Goal: Information Seeking & Learning: Learn about a topic

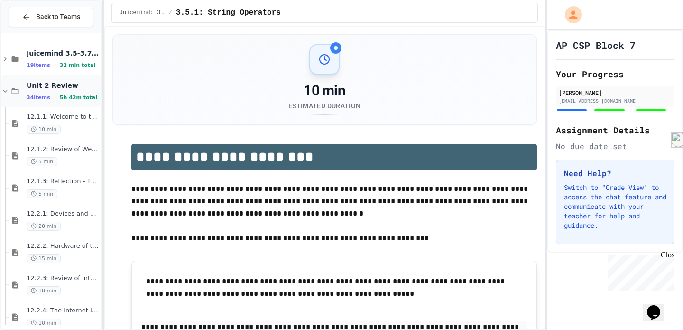
click at [93, 95] on div "34 items • 5h 42m total" at bounding box center [63, 97] width 73 height 8
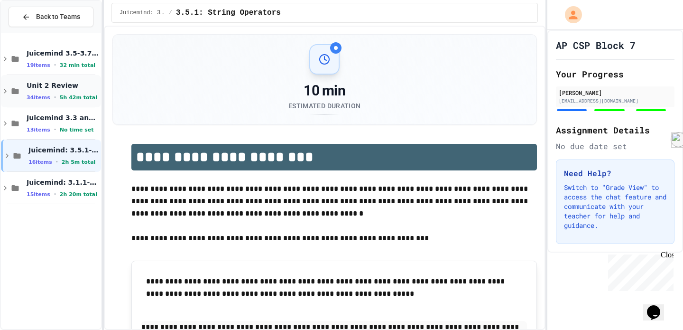
click at [67, 82] on span "Unit 2 Review" at bounding box center [63, 85] width 73 height 9
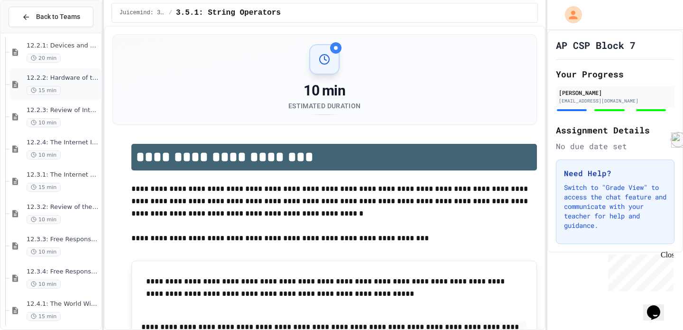
scroll to position [245, 0]
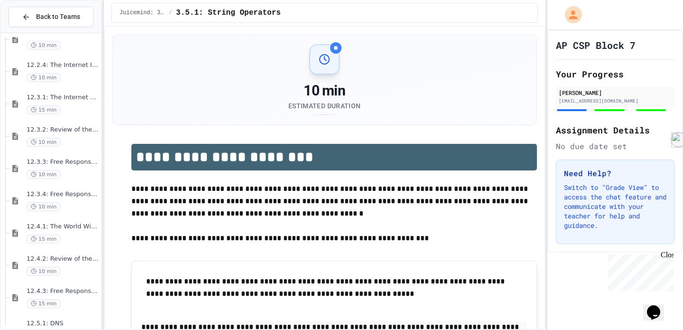
click at [61, 194] on div "12.2.2: Hardware of the Internet 15 min 12.2.3: Review of Internet Hardware 10 …" at bounding box center [51, 181] width 100 height 288
click at [54, 231] on div "12.4.1: The World Wide Web 15 min" at bounding box center [63, 232] width 73 height 21
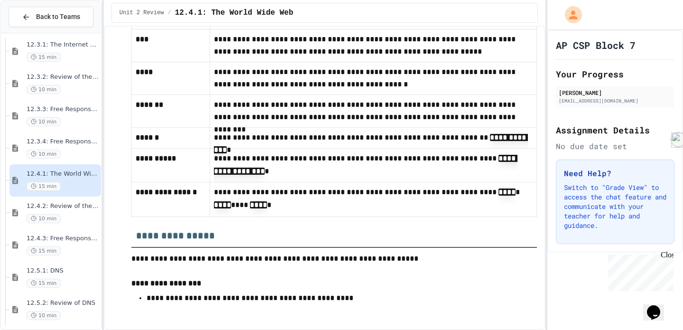
scroll to position [2476, 0]
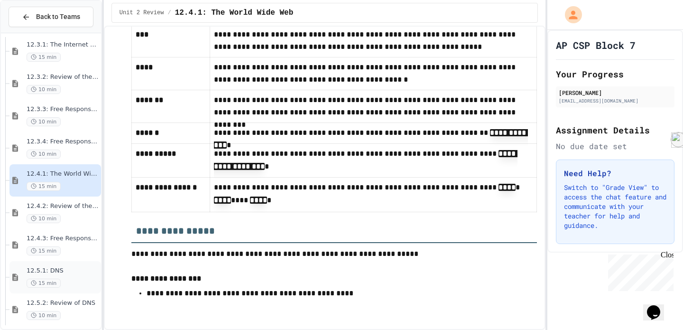
click at [52, 268] on span "12.5.1: DNS" at bounding box center [63, 271] width 73 height 8
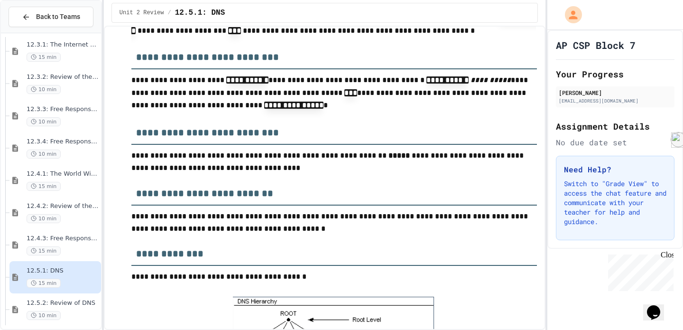
scroll to position [1331, 0]
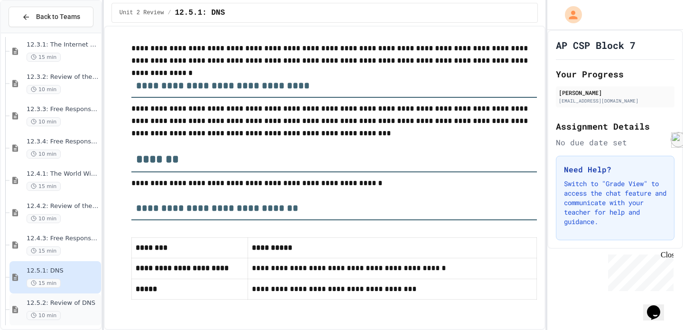
click at [47, 301] on span "12.5.2: Review of DNS" at bounding box center [63, 303] width 73 height 8
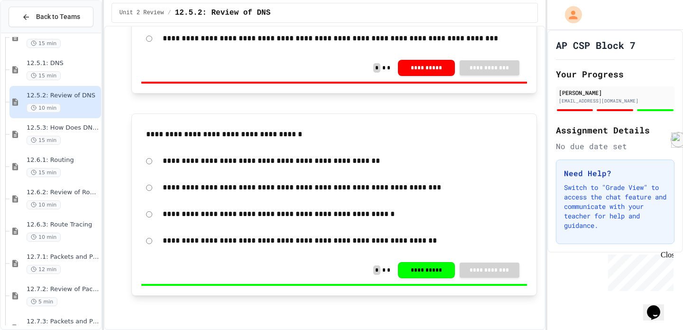
scroll to position [501, 0]
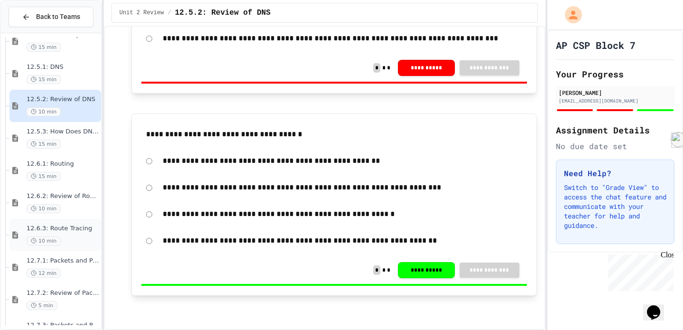
click at [70, 231] on span "12.6.3: Route Tracing" at bounding box center [63, 228] width 73 height 8
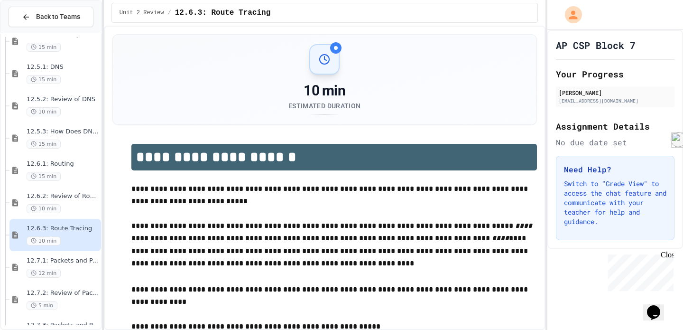
scroll to position [46, 0]
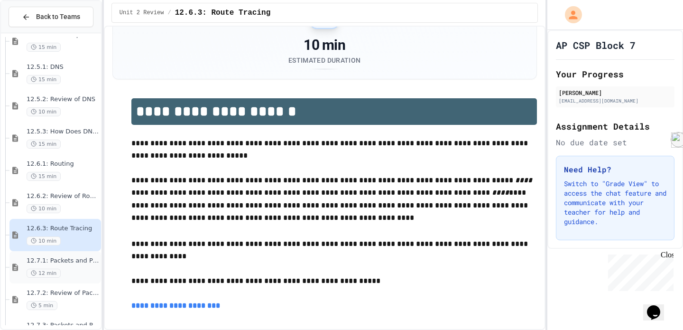
click at [73, 267] on div "12.7.1: Packets and Protocols 12 min" at bounding box center [63, 267] width 73 height 21
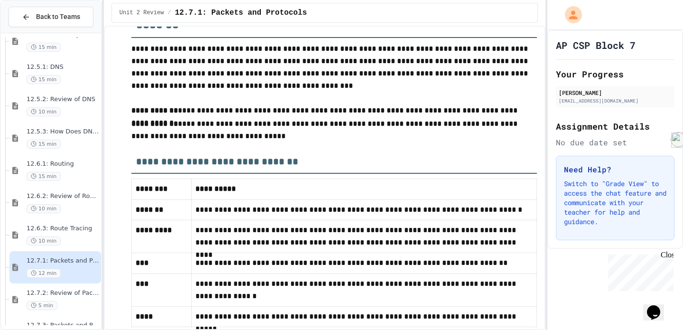
scroll to position [2940, 0]
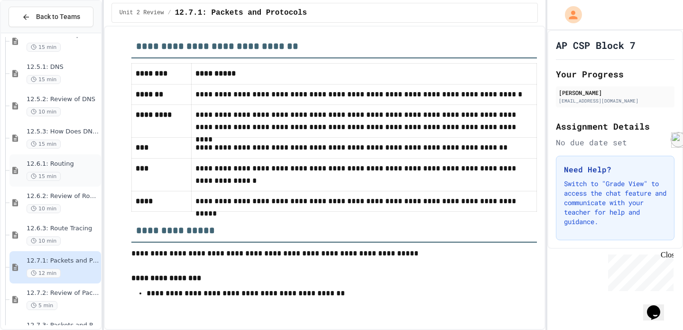
click at [84, 179] on div "15 min" at bounding box center [63, 176] width 73 height 9
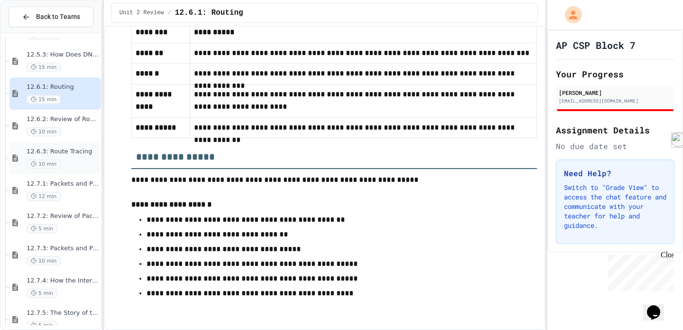
scroll to position [642, 0]
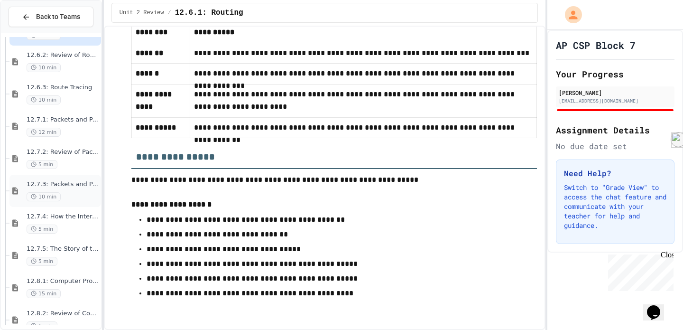
click at [67, 195] on div "10 min" at bounding box center [63, 196] width 73 height 9
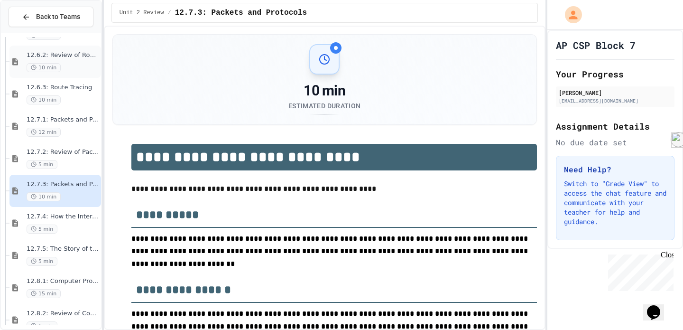
click at [55, 65] on span "10 min" at bounding box center [44, 67] width 34 height 9
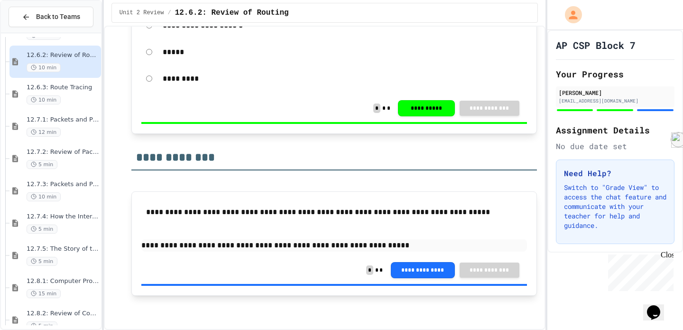
scroll to position [701, 0]
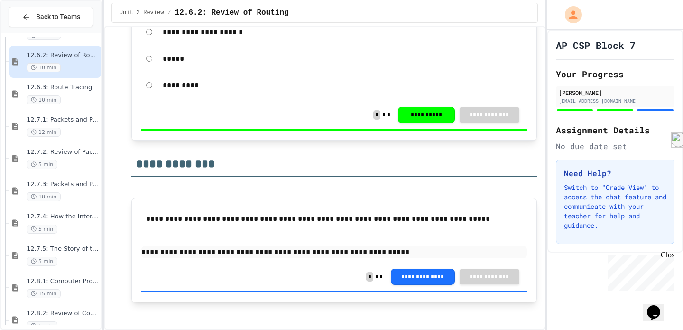
click at [54, 77] on div "12.6.2: Review of Routing 10 min" at bounding box center [55, 62] width 92 height 32
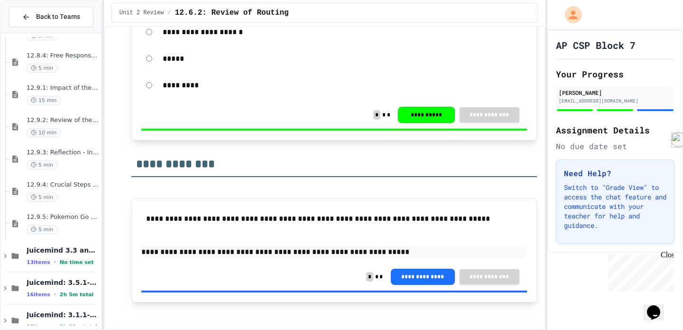
scroll to position [981, 0]
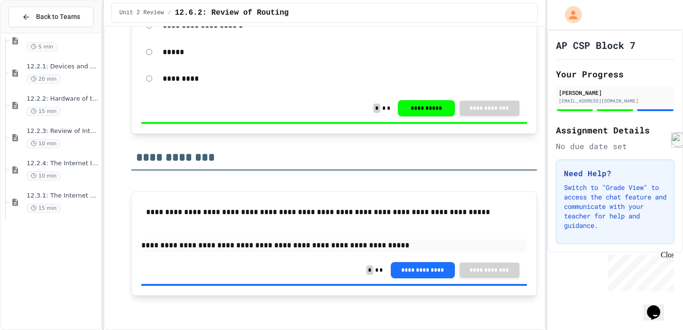
scroll to position [0, 0]
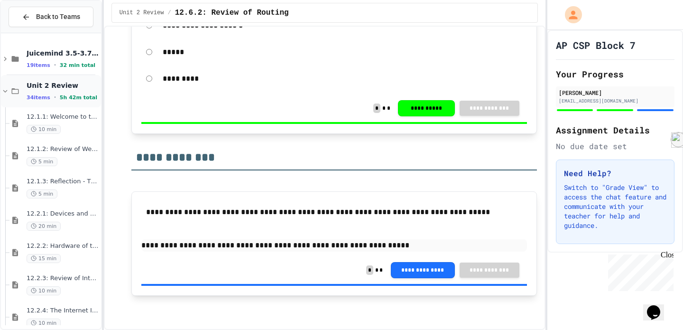
click at [59, 85] on span "Unit 2 Review" at bounding box center [63, 85] width 73 height 9
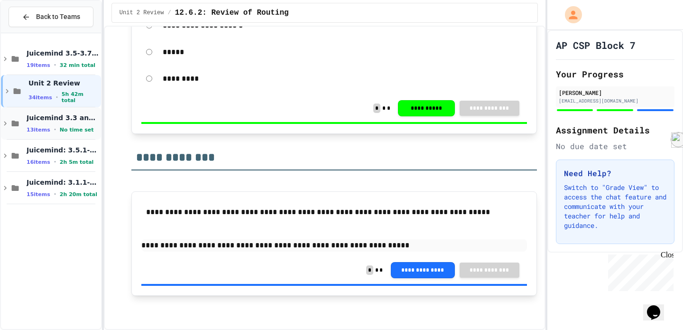
click at [44, 119] on span "Juicemind 3.3 and 3.4 Exercises" at bounding box center [63, 117] width 73 height 9
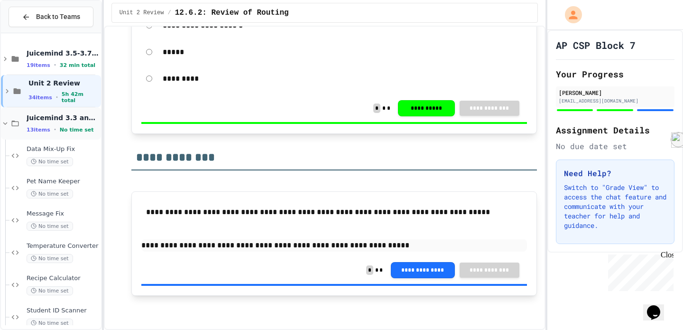
click at [50, 120] on span "Juicemind 3.3 and 3.4 Exercises" at bounding box center [63, 117] width 73 height 9
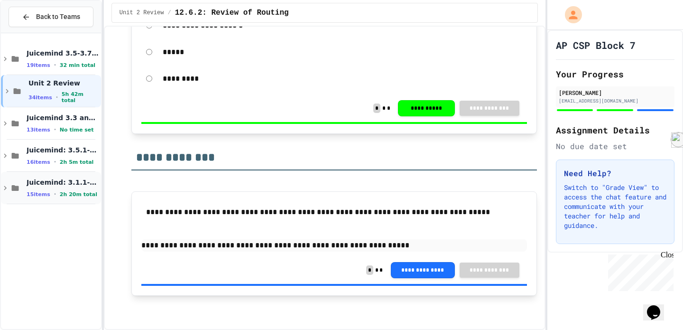
click at [68, 178] on span "Juicemind: 3.1.1-3.4.4" at bounding box center [63, 182] width 73 height 9
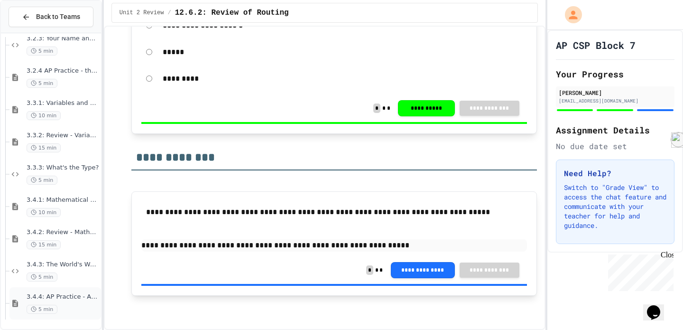
click at [72, 289] on div "3.4.4: AP Practice - Arithmetic Operators 5 min" at bounding box center [55, 303] width 92 height 32
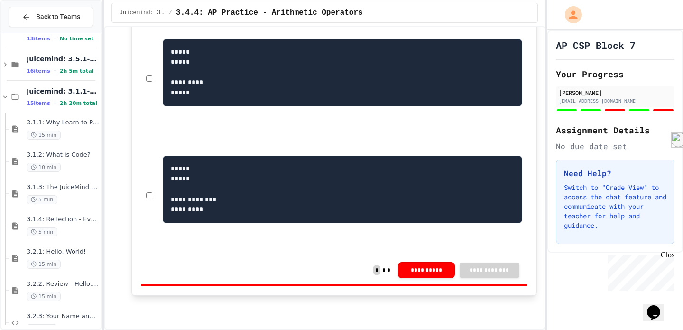
scroll to position [68, 0]
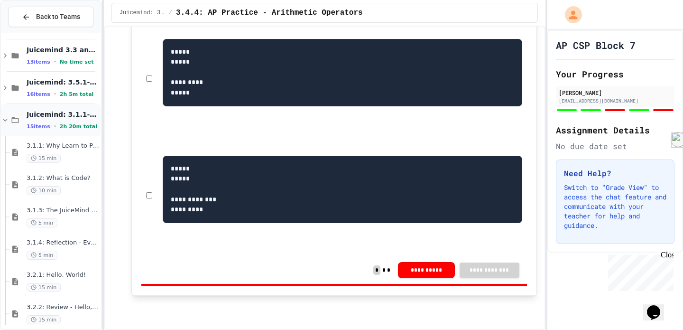
click at [55, 128] on div "15 items • 2h 20m total" at bounding box center [63, 126] width 73 height 8
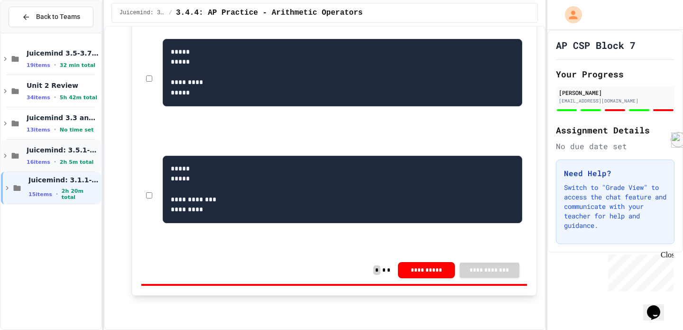
click at [64, 154] on span "Juicemind: 3.5.1-3.8.4" at bounding box center [63, 150] width 73 height 9
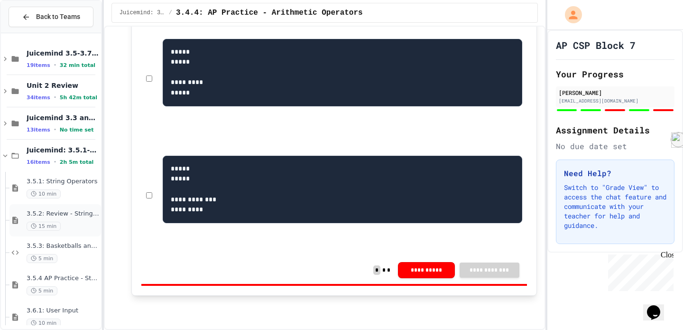
click at [66, 230] on div "15 min" at bounding box center [63, 225] width 73 height 9
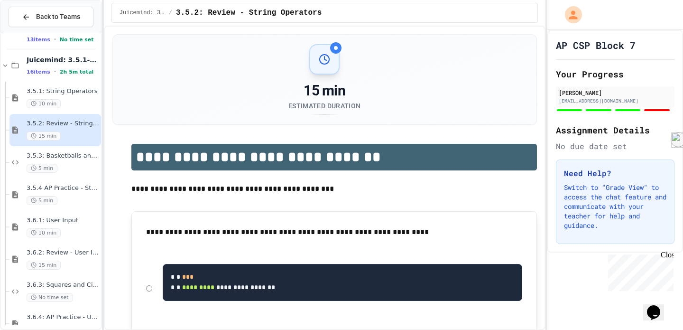
scroll to position [92, 0]
click at [59, 82] on div "Unit 2 Review 34 items • 5h 42m total Juicemind 3.3 and 3.4 Exercises 13 items …" at bounding box center [51, 181] width 100 height 288
click at [57, 75] on div "Juicemind: 3.5.1-3.8.4 16 items • 2h 5m total" at bounding box center [51, 63] width 100 height 32
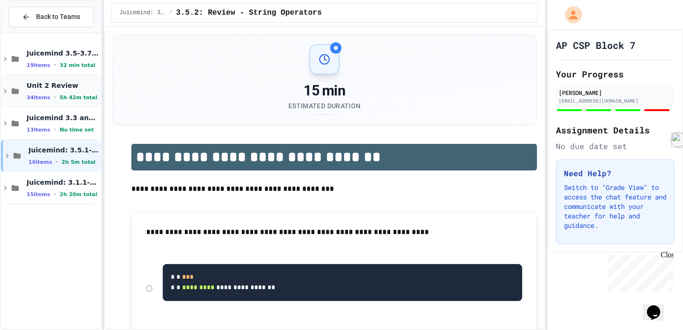
click at [43, 87] on span "Unit 2 Review" at bounding box center [63, 85] width 73 height 9
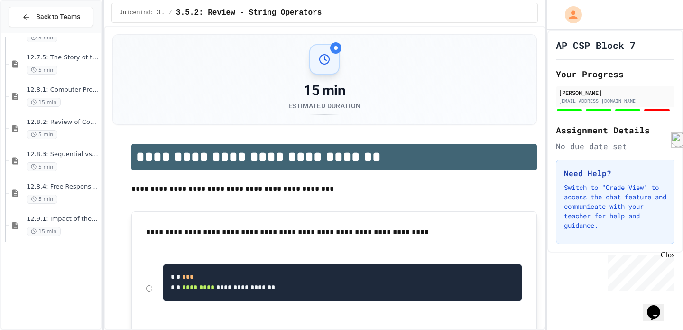
scroll to position [903, 0]
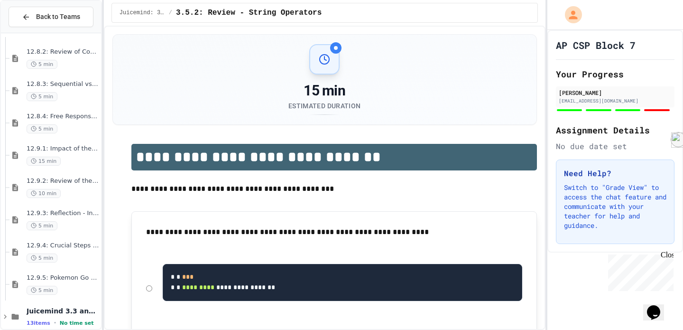
click at [66, 166] on div "12.8.1: Computer Processing Operations 15 min 12.8.2: Review of Computer Proces…" at bounding box center [51, 181] width 100 height 288
click at [60, 154] on div "12.9.1: Impact of the Internet 15 min" at bounding box center [63, 155] width 73 height 21
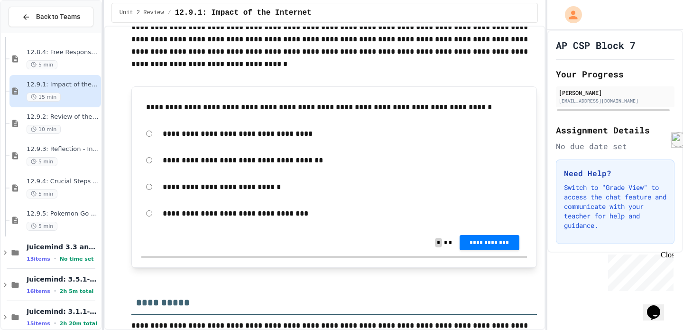
scroll to position [1662, 0]
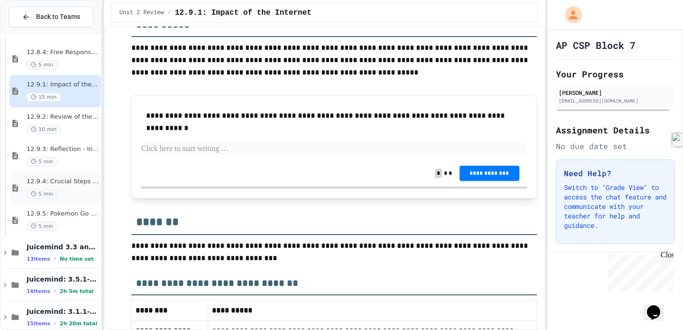
click at [80, 180] on span "12.9.4: Crucial Steps to Close the Digital Divide" at bounding box center [63, 181] width 73 height 8
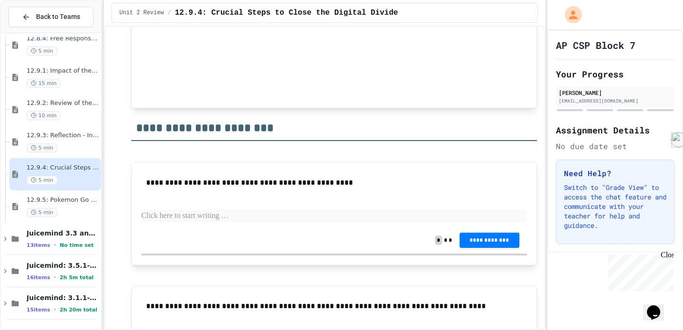
scroll to position [662, 0]
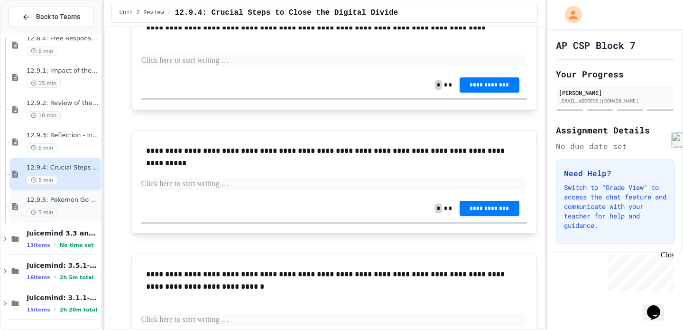
click at [77, 212] on div "5 min" at bounding box center [63, 212] width 73 height 9
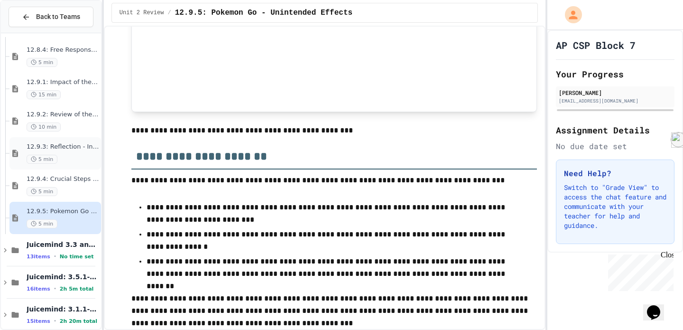
scroll to position [378, 0]
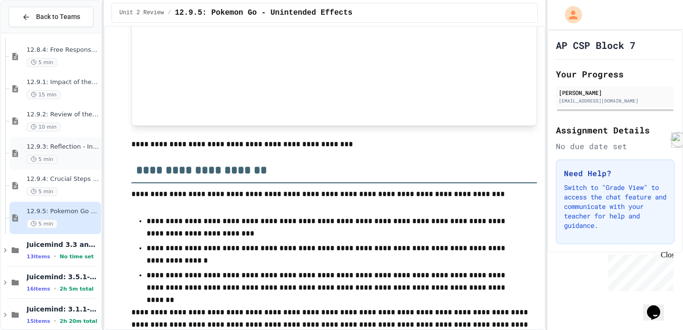
click at [82, 150] on span "12.9.3: Reflection - Internet Impact" at bounding box center [63, 147] width 73 height 8
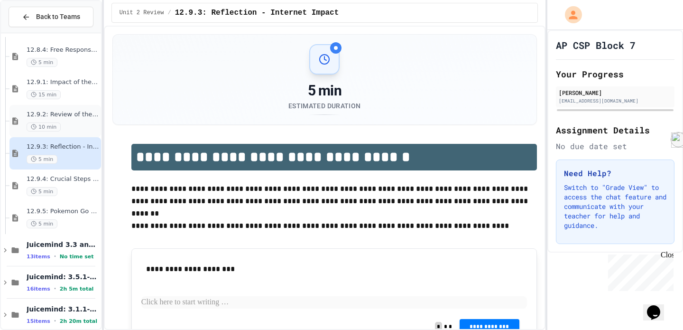
click at [70, 119] on div "12.9.2: Review of the Impact of the Internet 10 min" at bounding box center [63, 121] width 73 height 21
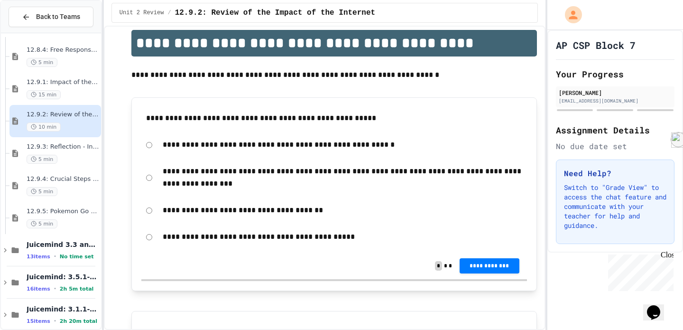
scroll to position [114, 0]
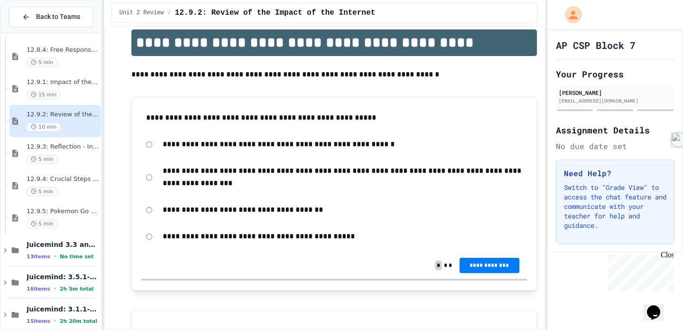
click at [152, 147] on div "**********" at bounding box center [334, 144] width 386 height 22
click at [154, 145] on div "**********" at bounding box center [334, 144] width 386 height 22
click at [152, 138] on div "**********" at bounding box center [334, 144] width 386 height 22
click at [491, 271] on button "**********" at bounding box center [490, 265] width 60 height 15
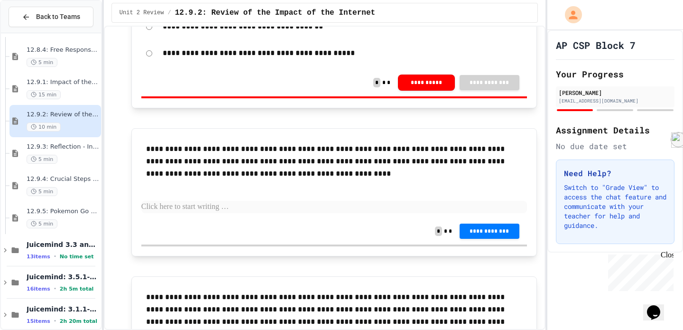
scroll to position [418, 0]
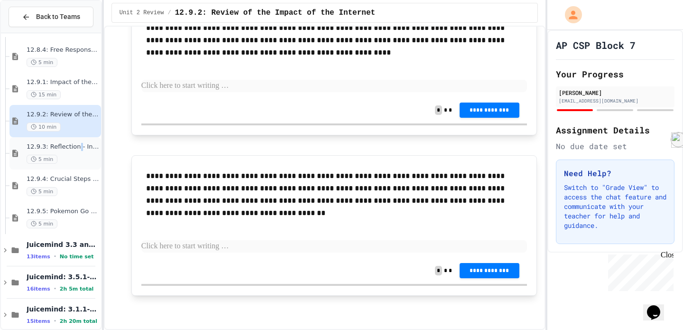
click at [78, 148] on span "12.9.3: Reflection - Internet Impact" at bounding box center [63, 147] width 73 height 8
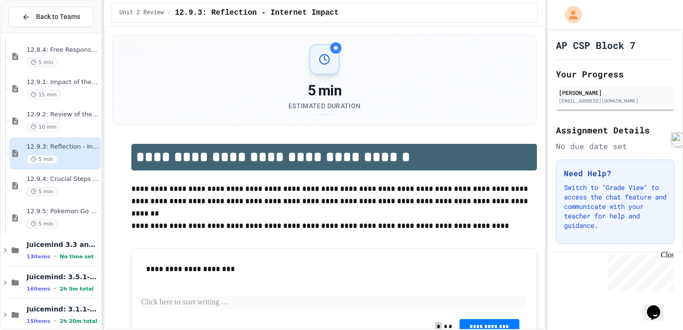
scroll to position [56, 0]
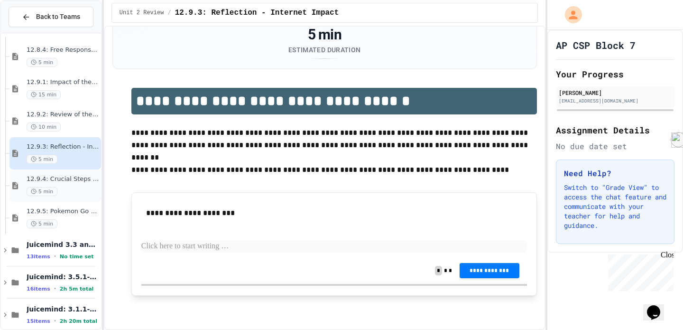
click at [78, 196] on div "12.9.4: Crucial Steps to Close the Digital Divide 5 min" at bounding box center [55, 185] width 92 height 32
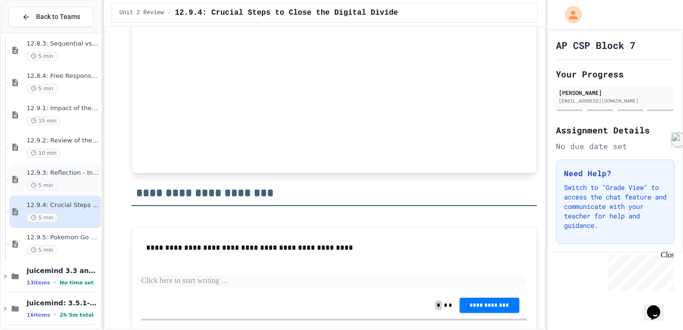
scroll to position [889, 0]
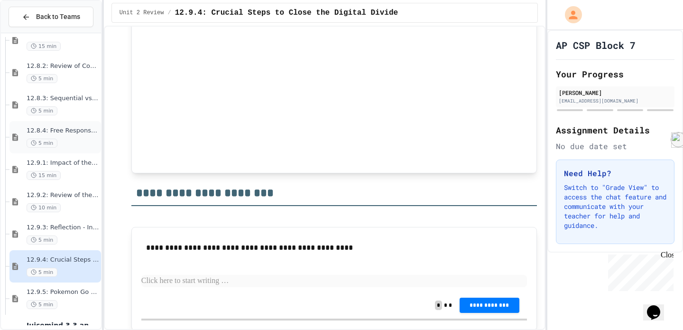
click at [69, 147] on div "5 min" at bounding box center [63, 142] width 73 height 9
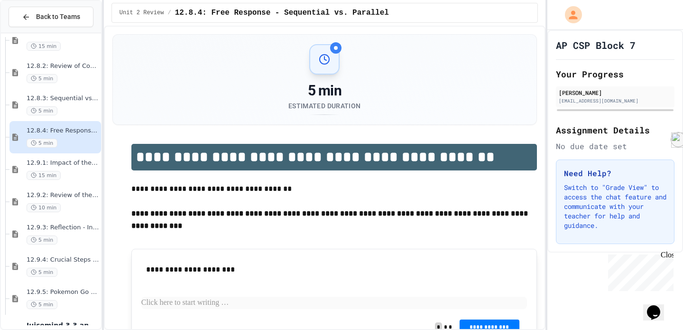
click at [74, 126] on div "12.8.4: Free Response - Sequential vs. Parallel 5 min" at bounding box center [55, 137] width 92 height 32
click at [73, 115] on div "12.8.3: Sequential vs. Parallel Activity 5 min" at bounding box center [55, 105] width 92 height 32
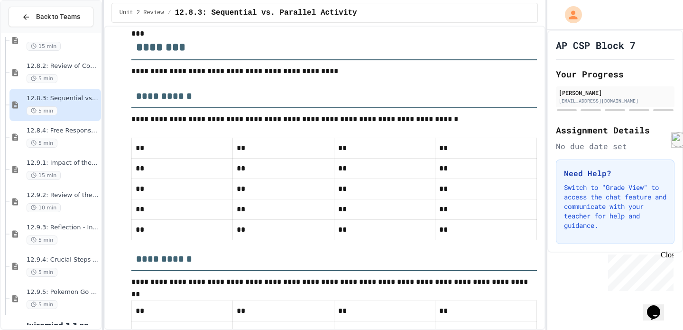
scroll to position [254, 0]
click at [133, 119] on p "**********" at bounding box center [334, 118] width 406 height 12
click at [134, 119] on p "**********" at bounding box center [334, 118] width 406 height 13
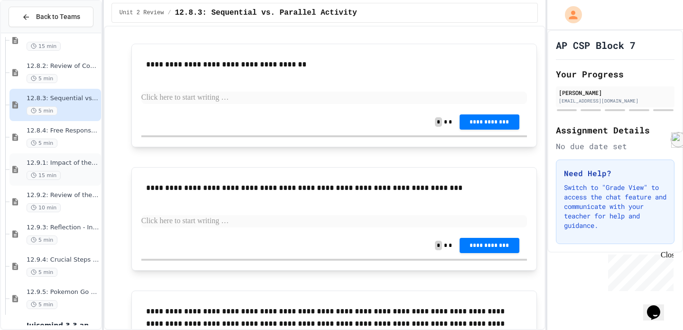
scroll to position [864, 0]
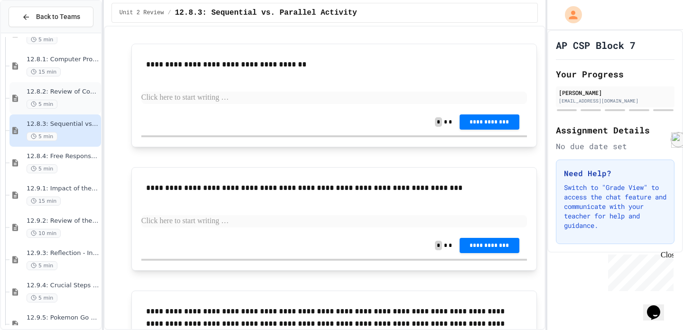
click at [77, 106] on div "5 min" at bounding box center [63, 104] width 73 height 9
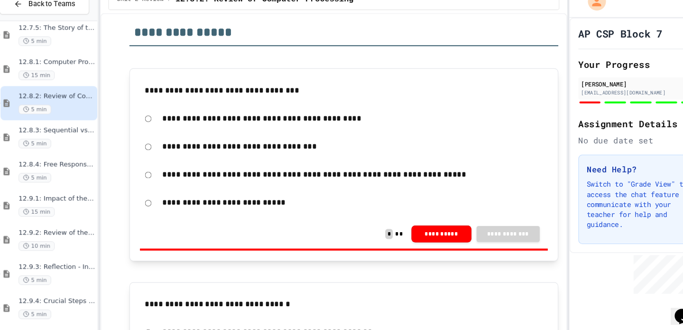
scroll to position [313, 0]
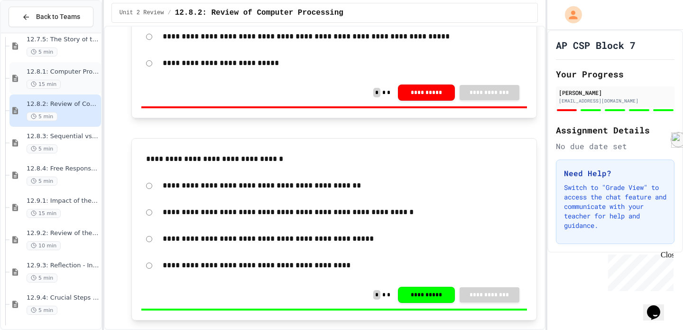
click at [74, 82] on div "15 min" at bounding box center [63, 84] width 73 height 9
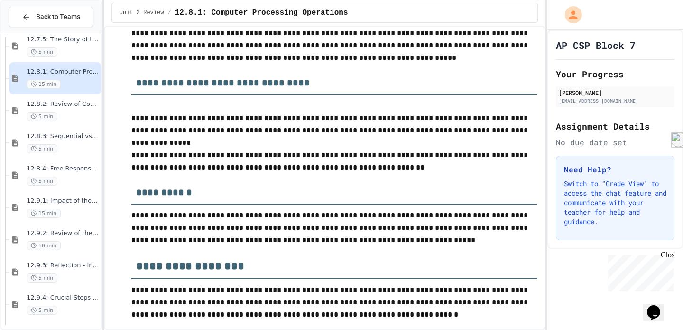
scroll to position [566, 0]
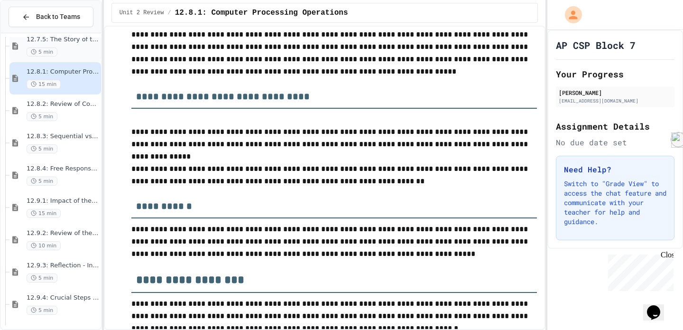
click at [48, 43] on span "12.7.5: The Story of the Internet" at bounding box center [63, 40] width 73 height 8
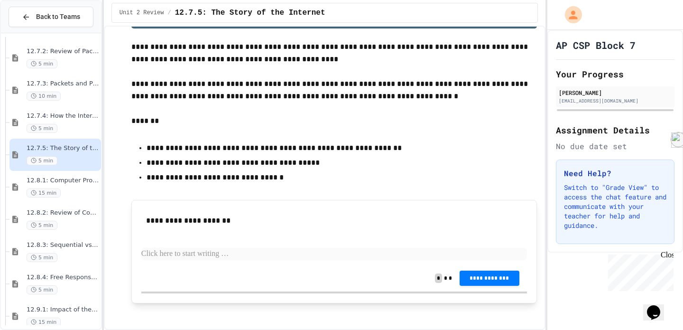
scroll to position [145, 0]
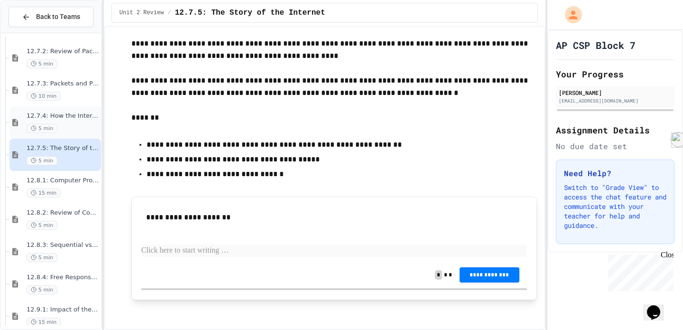
click at [52, 124] on span "5 min" at bounding box center [42, 128] width 31 height 9
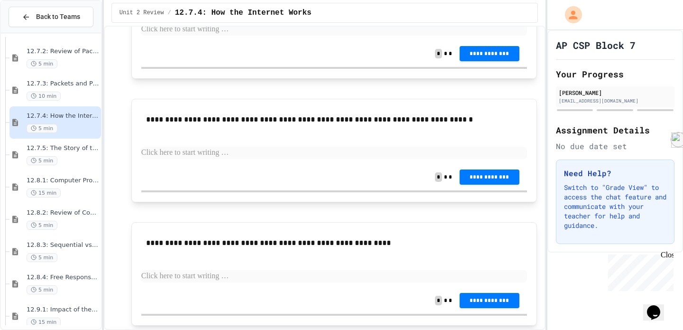
scroll to position [575, 0]
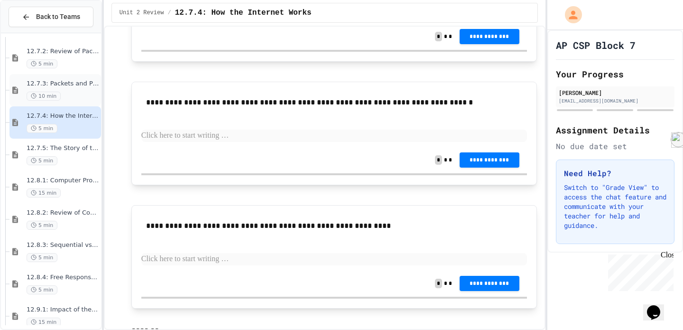
click at [82, 83] on span "12.7.3: Packets and Protocols" at bounding box center [63, 84] width 73 height 8
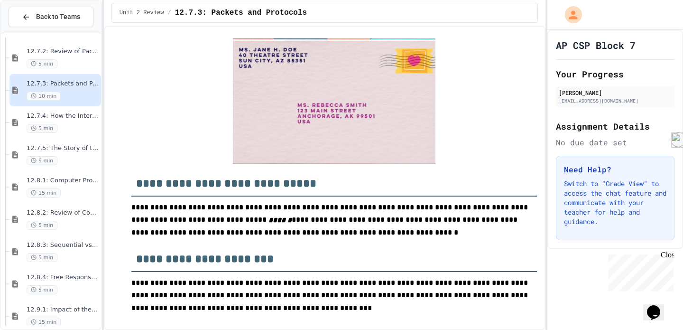
scroll to position [420, 0]
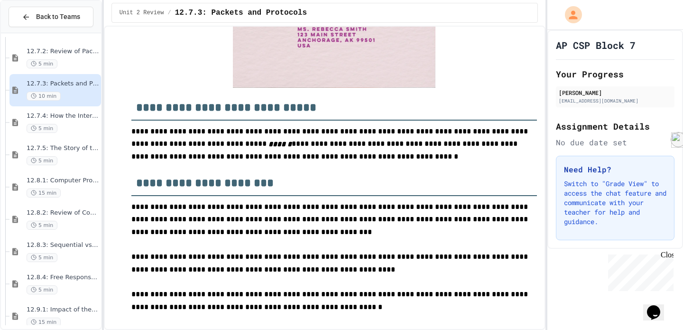
click at [331, 155] on span "**********" at bounding box center [325, 149] width 388 height 19
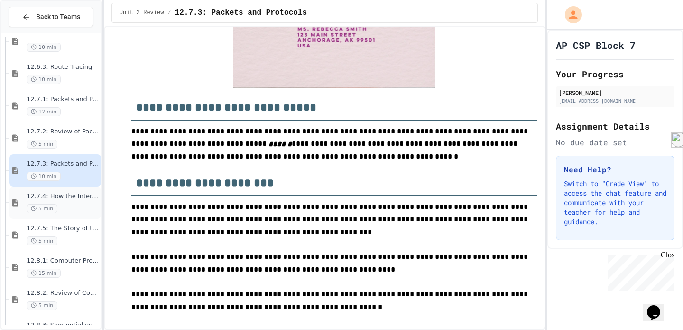
scroll to position [645, 0]
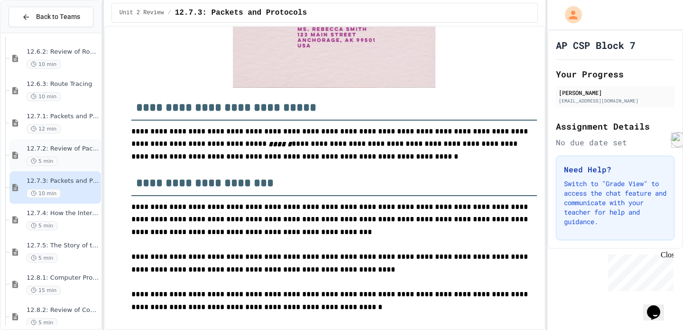
click at [71, 149] on span "12.7.2: Review of Packets and Protocols" at bounding box center [63, 149] width 73 height 8
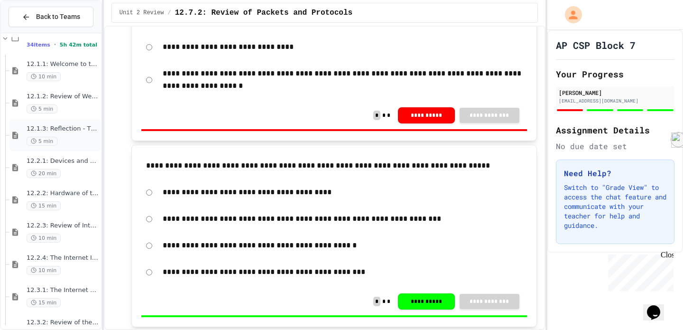
scroll to position [90, 0]
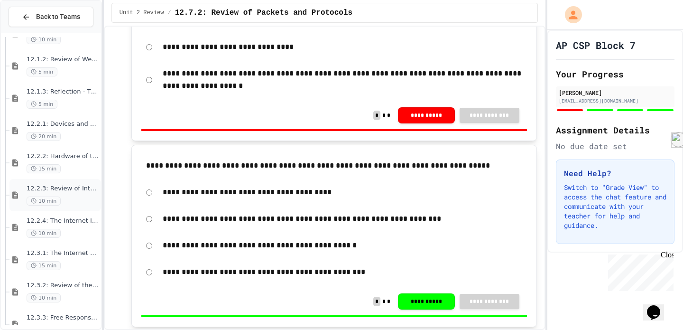
click at [57, 181] on div "12.2.3: Review of Internet Hardware 10 min" at bounding box center [55, 195] width 92 height 32
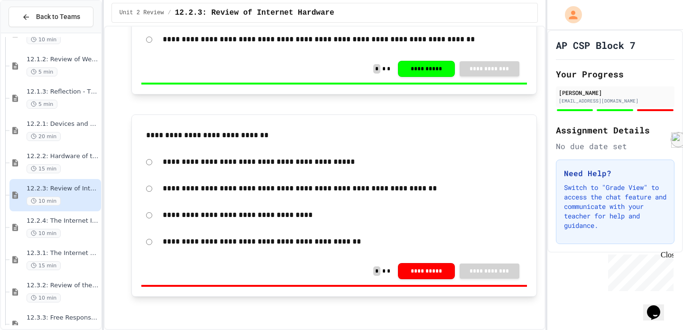
scroll to position [554, 0]
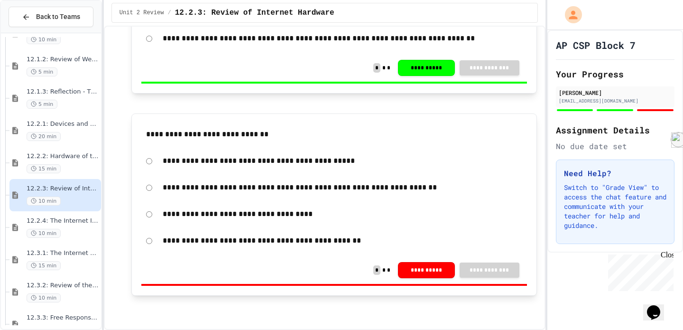
click at [155, 262] on div "**********" at bounding box center [334, 270] width 386 height 28
click at [422, 278] on div "**********" at bounding box center [334, 270] width 386 height 28
click at [422, 270] on button "**********" at bounding box center [426, 270] width 57 height 16
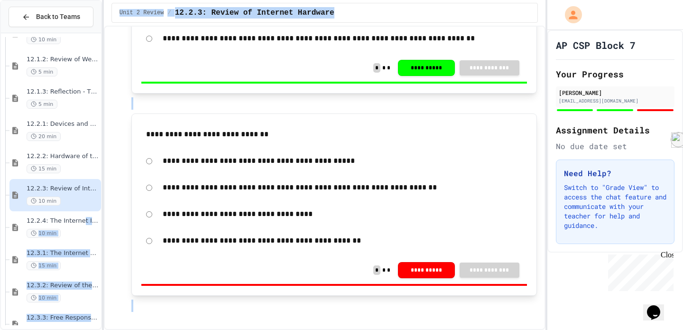
drag, startPoint x: 80, startPoint y: 219, endPoint x: 112, endPoint y: 209, distance: 33.8
click at [112, 209] on div "**********" at bounding box center [341, 165] width 683 height 330
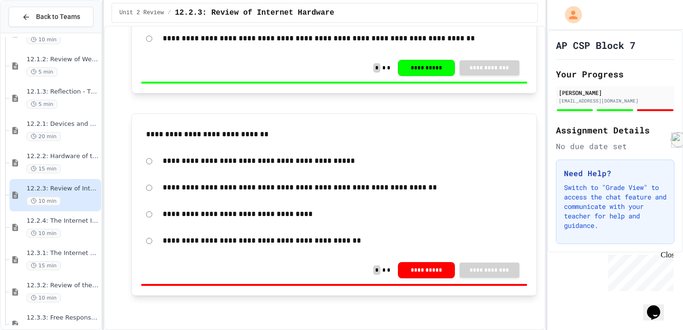
click at [153, 187] on div "**********" at bounding box center [334, 187] width 386 height 22
click at [140, 187] on div "**********" at bounding box center [334, 204] width 406 height 182
click at [158, 187] on div "**********" at bounding box center [342, 187] width 369 height 22
click at [75, 231] on div "10 min" at bounding box center [63, 233] width 73 height 9
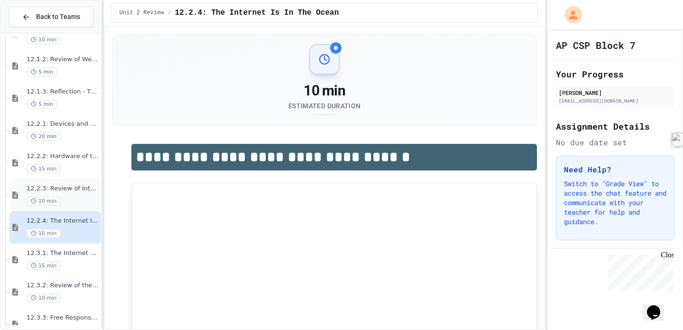
click at [78, 198] on div "10 min" at bounding box center [63, 200] width 73 height 9
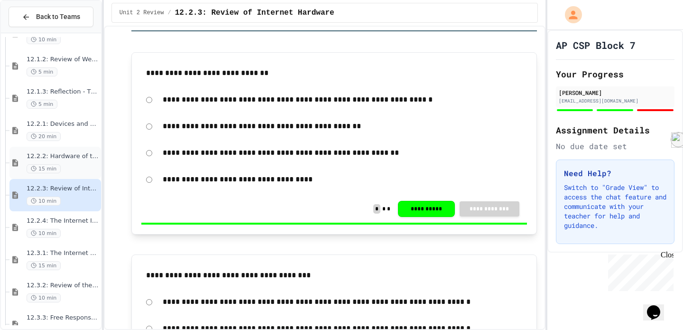
scroll to position [213, 0]
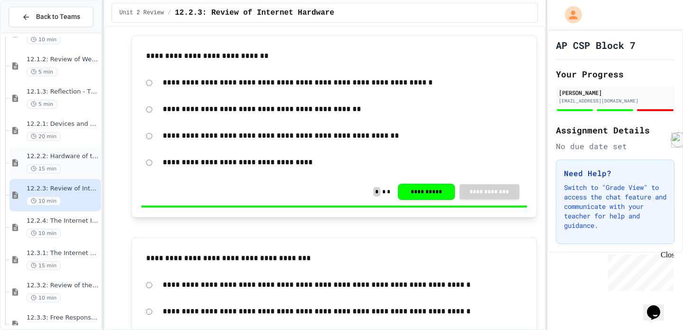
click at [72, 155] on span "12.2.2: Hardware of the Internet" at bounding box center [63, 156] width 73 height 8
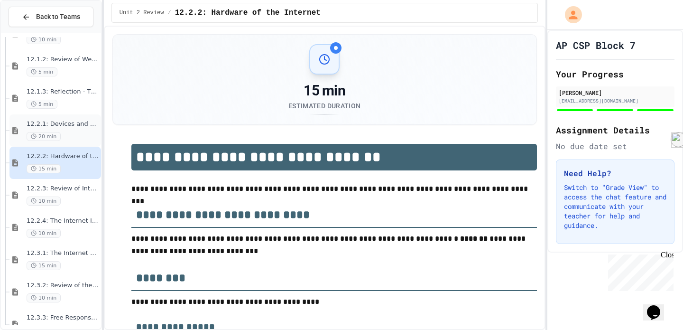
click at [77, 132] on div "20 min" at bounding box center [63, 136] width 73 height 9
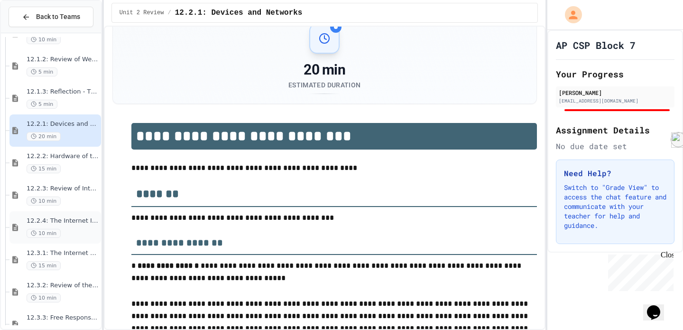
click at [66, 223] on span "12.2.4: The Internet Is In The Ocean" at bounding box center [63, 221] width 73 height 8
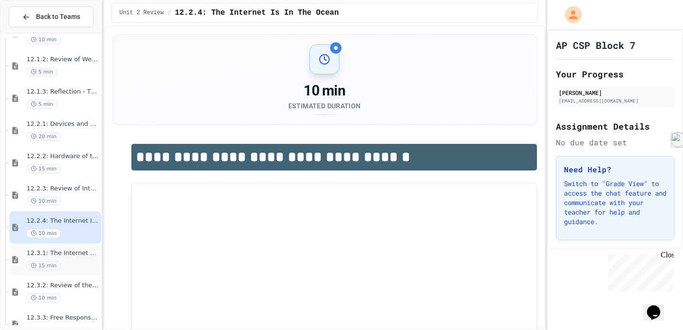
click at [83, 262] on div "15 min" at bounding box center [63, 265] width 73 height 9
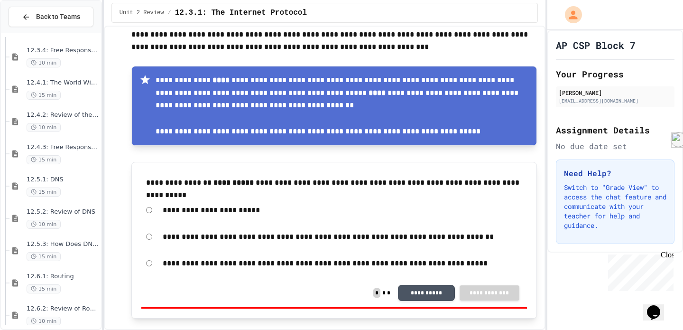
scroll to position [870, 0]
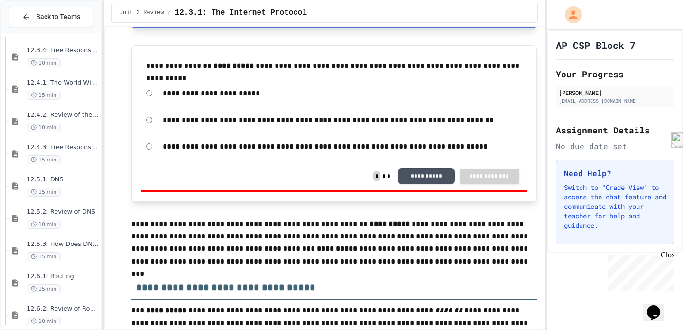
click at [422, 178] on button "**********" at bounding box center [426, 175] width 57 height 16
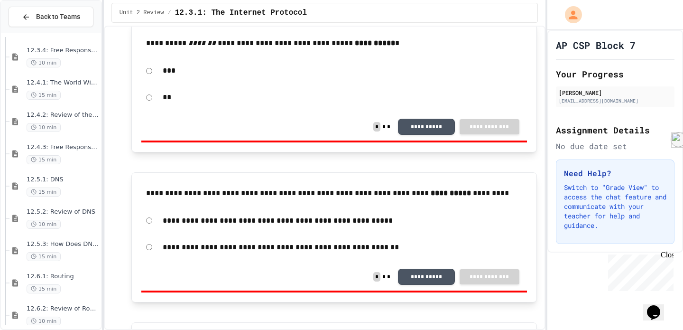
scroll to position [1505, 0]
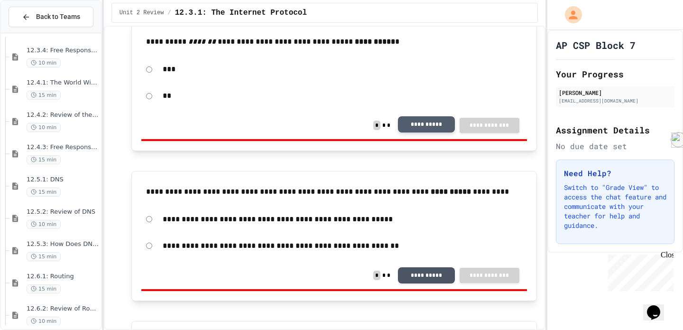
click at [429, 125] on button "**********" at bounding box center [426, 124] width 57 height 16
click at [424, 127] on button "**********" at bounding box center [426, 125] width 57 height 16
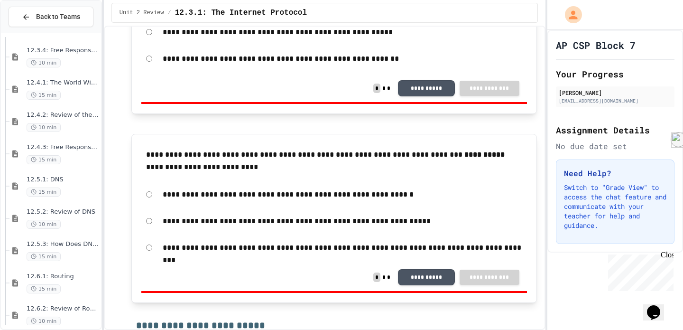
scroll to position [1690, 0]
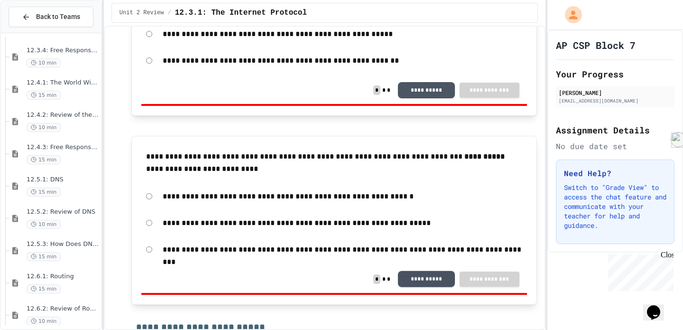
click at [419, 281] on button "**********" at bounding box center [426, 278] width 57 height 16
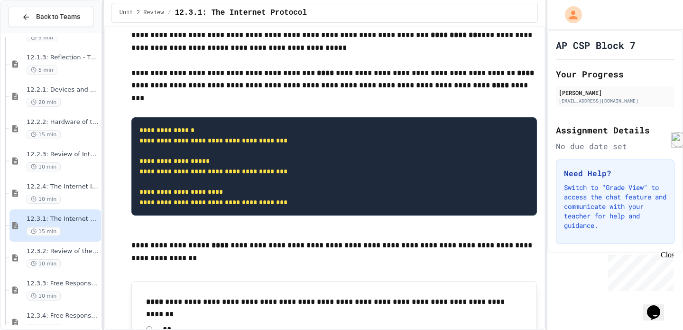
scroll to position [96, 0]
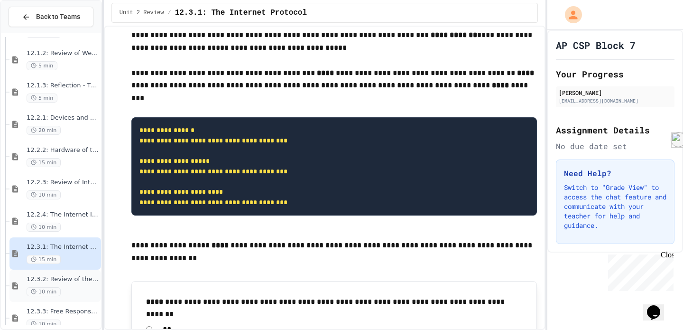
click at [62, 269] on div "12.3.2: Review of the Internet Protocol 10 min" at bounding box center [55, 285] width 92 height 32
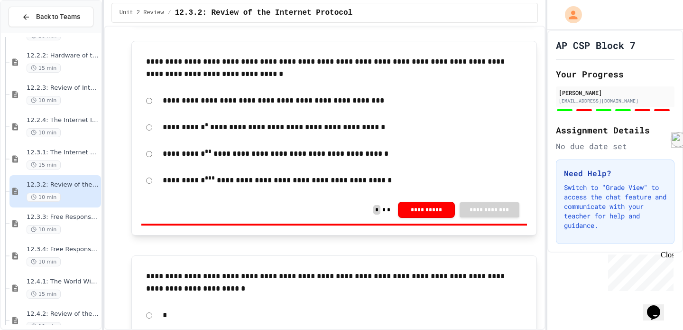
scroll to position [390, 0]
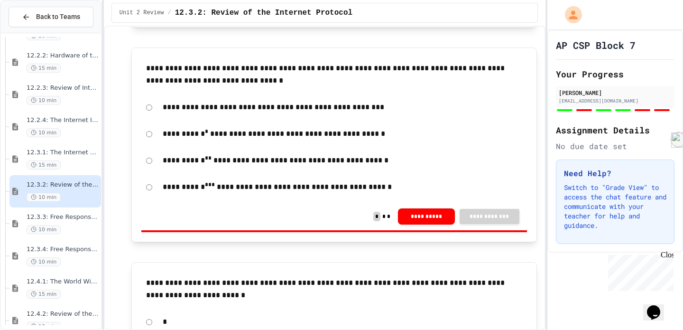
click at [210, 76] on p "**********" at bounding box center [334, 74] width 376 height 25
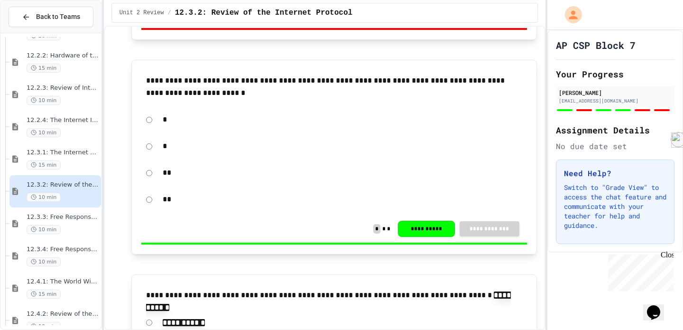
scroll to position [576, 0]
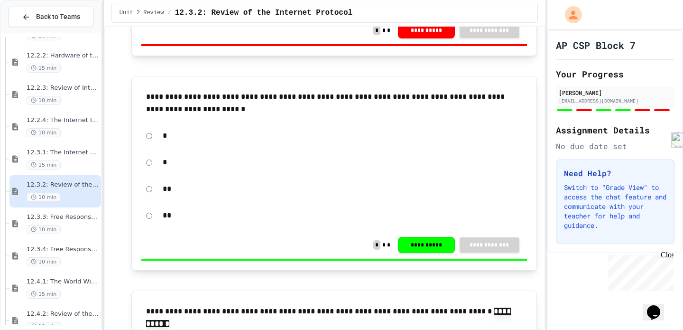
click at [275, 86] on div "**********" at bounding box center [334, 103] width 386 height 34
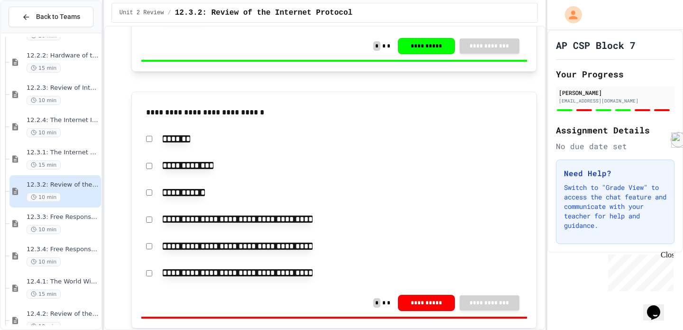
scroll to position [993, 0]
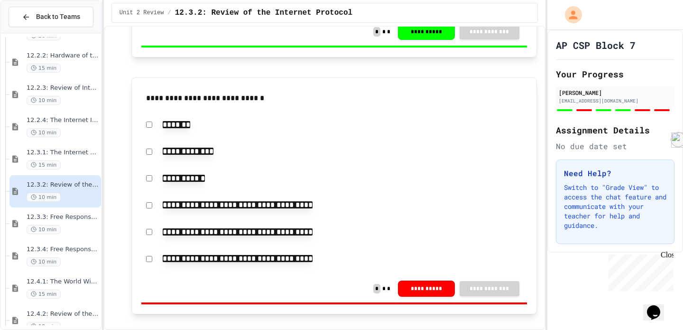
click at [244, 64] on p at bounding box center [334, 67] width 406 height 12
click at [234, 104] on p "**********" at bounding box center [334, 98] width 376 height 12
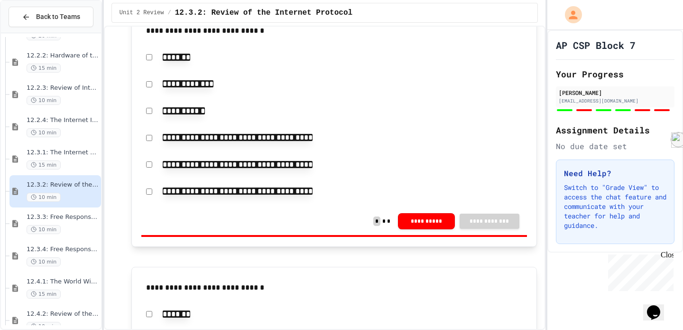
scroll to position [999, 0]
